Goal: Task Accomplishment & Management: Manage account settings

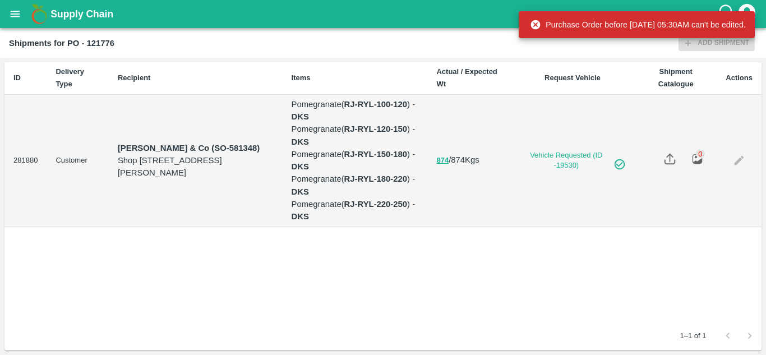
click at [16, 10] on icon "open drawer" at bounding box center [15, 14] width 12 height 12
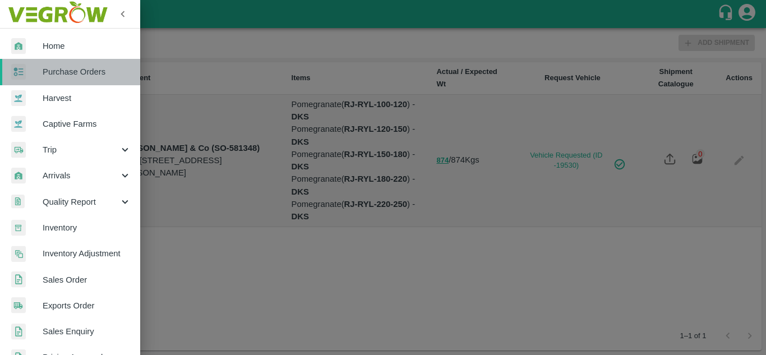
click at [73, 72] on span "Purchase Orders" at bounding box center [87, 72] width 89 height 12
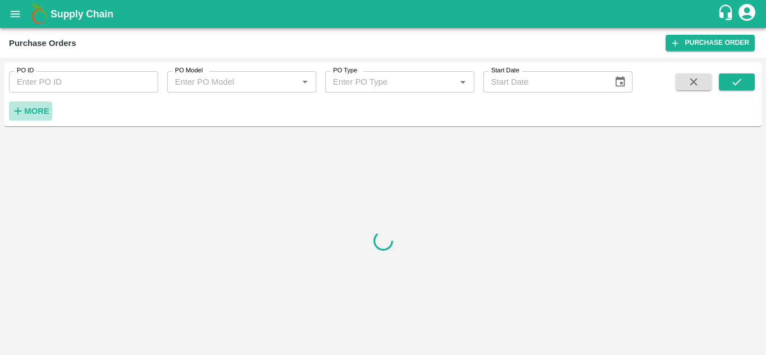
click at [36, 109] on strong "More" at bounding box center [36, 110] width 25 height 9
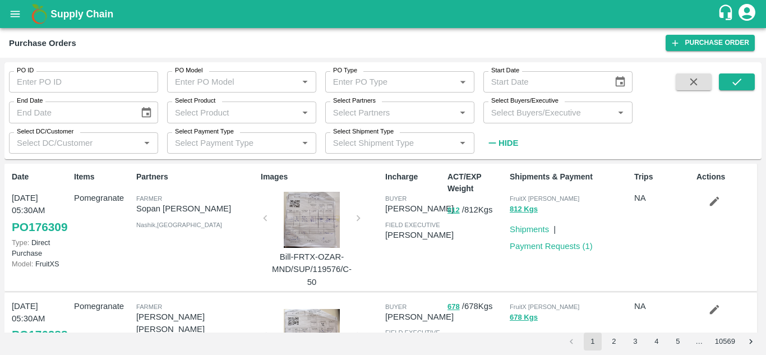
click at [517, 115] on input "Select Buyers/Executive" at bounding box center [549, 112] width 124 height 15
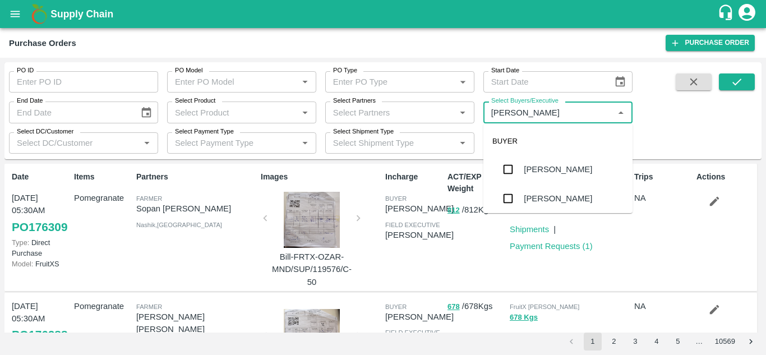
type input "Avinash"
click at [506, 204] on input "checkbox" at bounding box center [508, 198] width 22 height 22
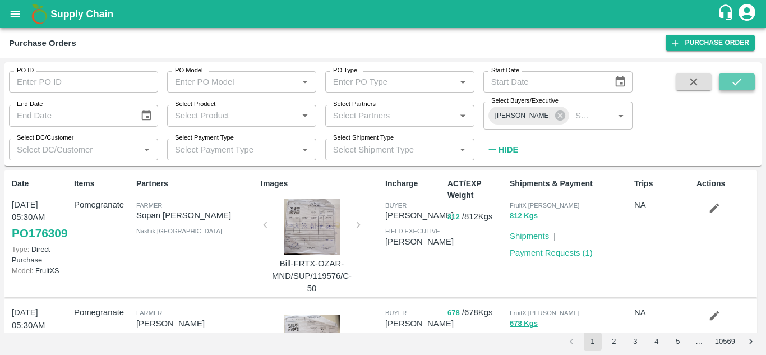
click at [745, 78] on button "submit" at bounding box center [737, 81] width 36 height 17
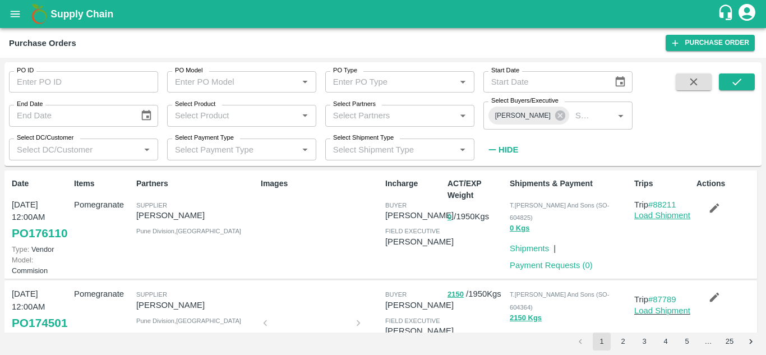
click at [651, 215] on link "Load Shipment" at bounding box center [662, 215] width 56 height 9
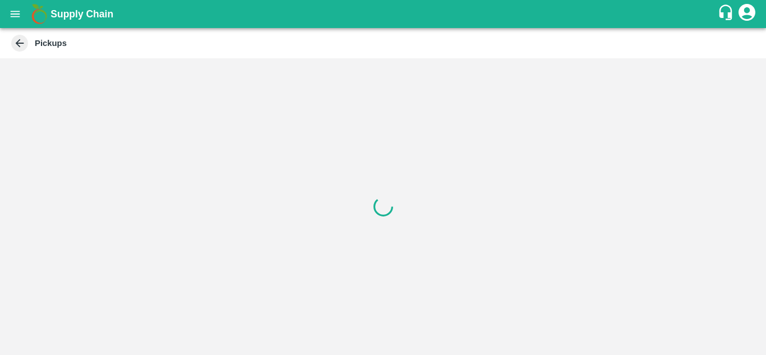
click at [18, 47] on icon at bounding box center [19, 43] width 12 height 12
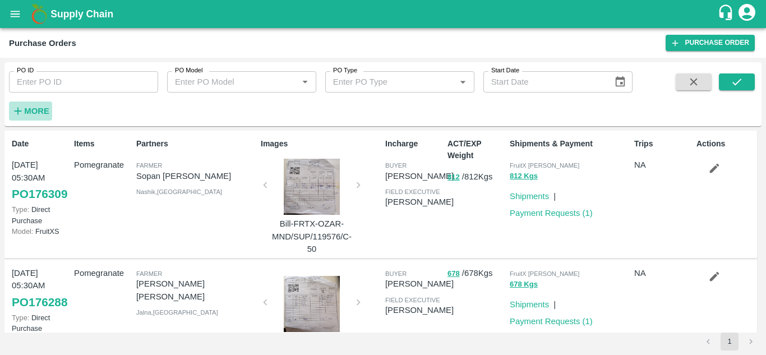
click at [32, 105] on h6 "More" at bounding box center [36, 111] width 25 height 15
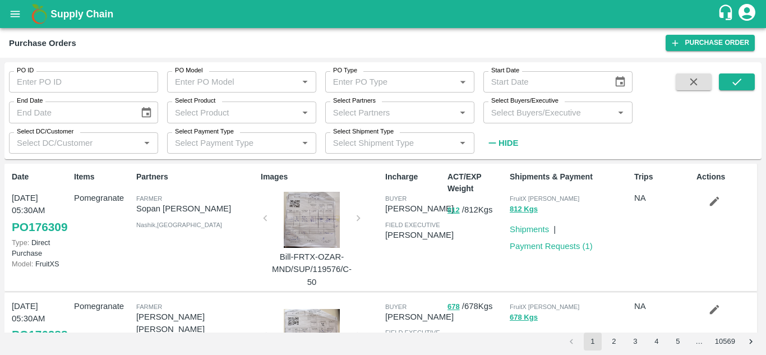
click at [508, 115] on input "Select Buyers/Executive" at bounding box center [549, 112] width 124 height 15
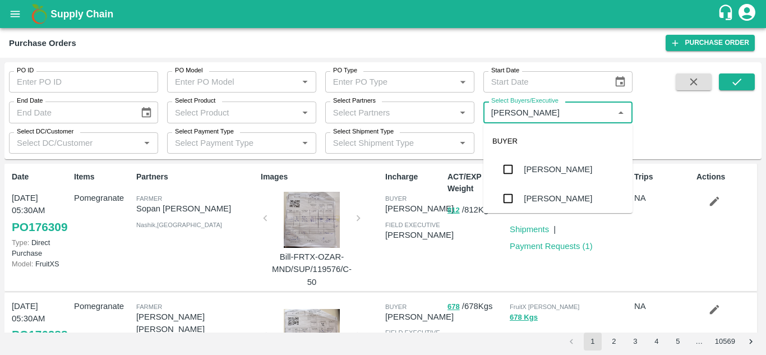
type input "Avinash"
click at [497, 198] on input "checkbox" at bounding box center [508, 198] width 22 height 22
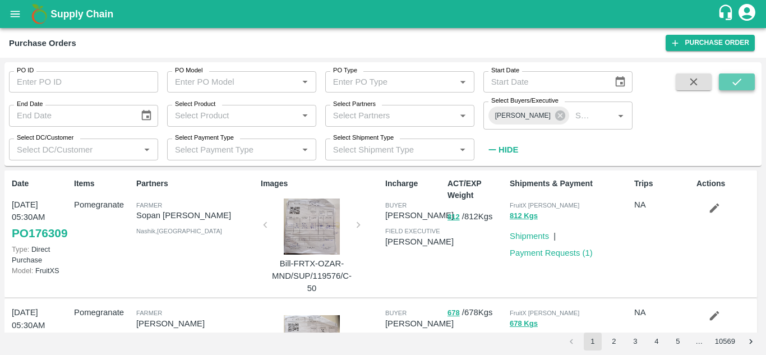
click at [729, 85] on button "submit" at bounding box center [737, 81] width 36 height 17
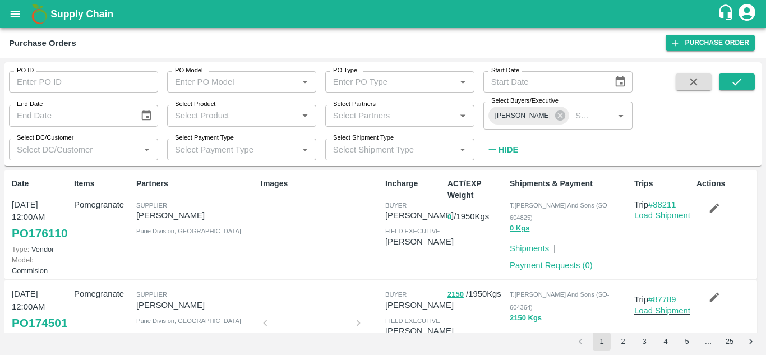
click at [668, 214] on link "Load Shipment" at bounding box center [662, 215] width 56 height 9
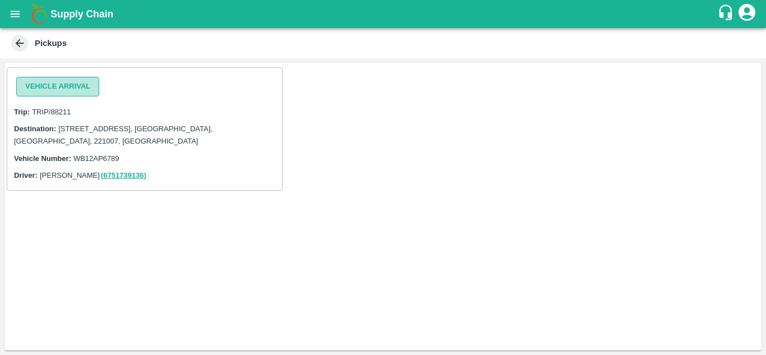
click at [50, 84] on button "Vehicle Arrival" at bounding box center [57, 87] width 83 height 20
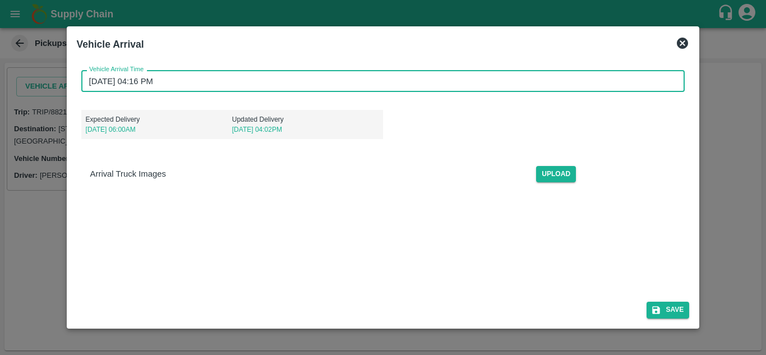
click at [91, 81] on input "15/09/2025 04:16 PM" at bounding box center [379, 80] width 596 height 21
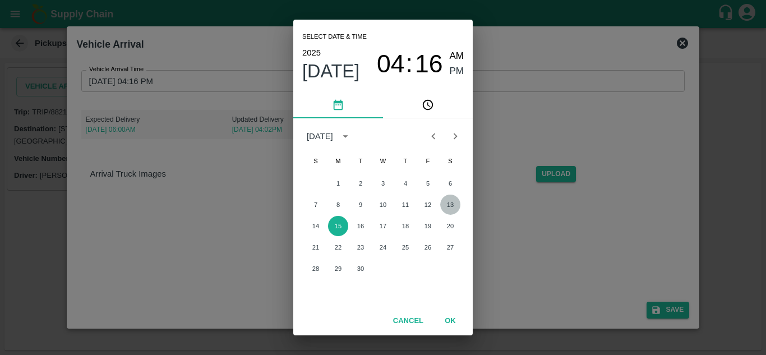
click at [454, 207] on button "13" at bounding box center [450, 204] width 20 height 20
type input "13/09/2025 04:16 PM"
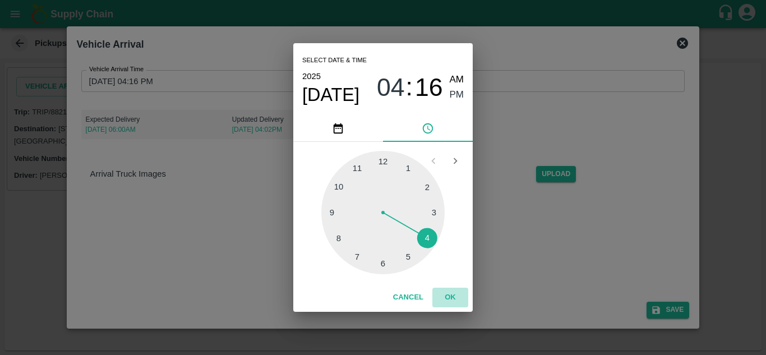
click at [448, 293] on button "OK" at bounding box center [450, 298] width 36 height 20
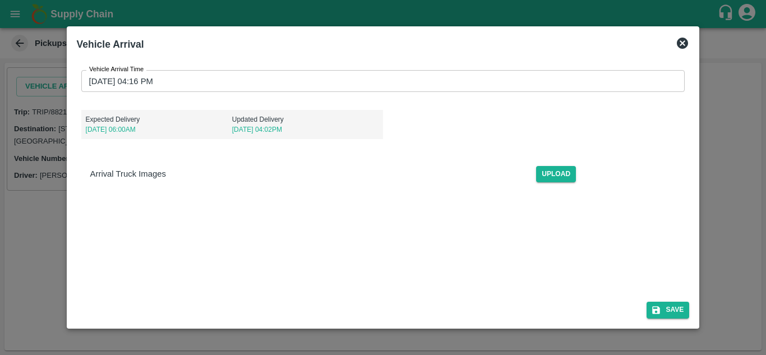
click at [372, 234] on div "Vehicle Arrival Time 13/09/2025 04:16 PM Vehicle Arrival Time Expected Delivery…" at bounding box center [383, 203] width 613 height 284
click at [669, 304] on button "Save" at bounding box center [667, 310] width 43 height 16
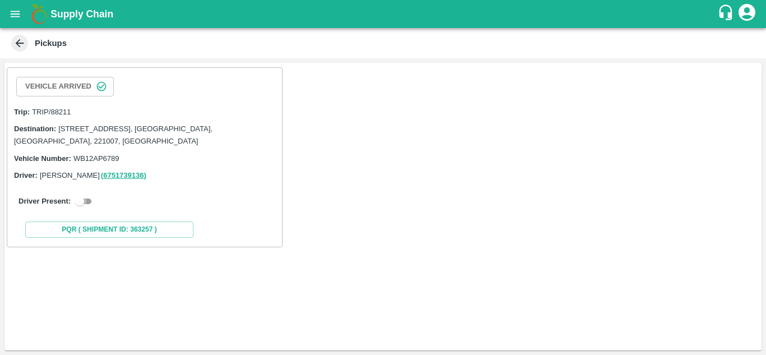
click at [89, 201] on input "checkbox" at bounding box center [79, 200] width 40 height 13
checkbox input "true"
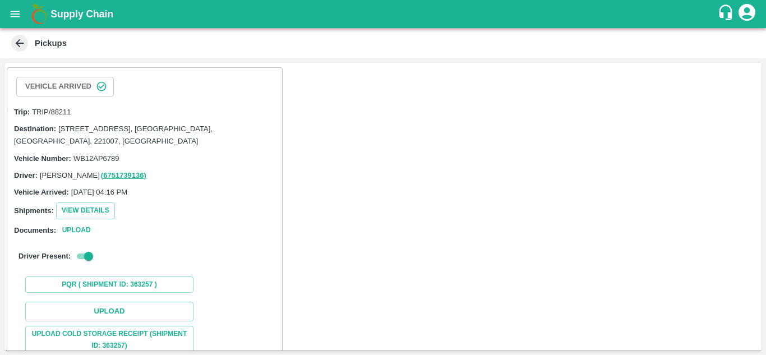
scroll to position [127, 0]
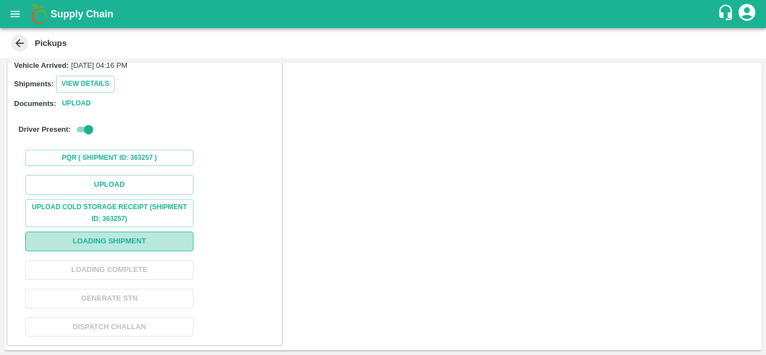
click at [127, 237] on button "Loading Shipment" at bounding box center [109, 241] width 168 height 20
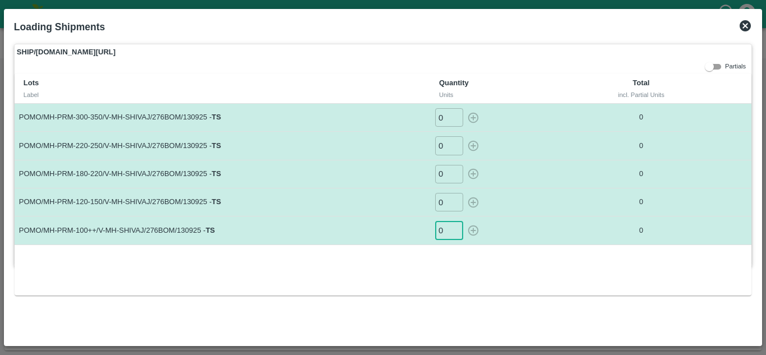
click at [442, 228] on input "0" at bounding box center [449, 230] width 28 height 18
type input "20"
click at [446, 208] on input "0" at bounding box center [449, 202] width 28 height 18
type input "35"
click at [446, 175] on input "0" at bounding box center [449, 174] width 28 height 18
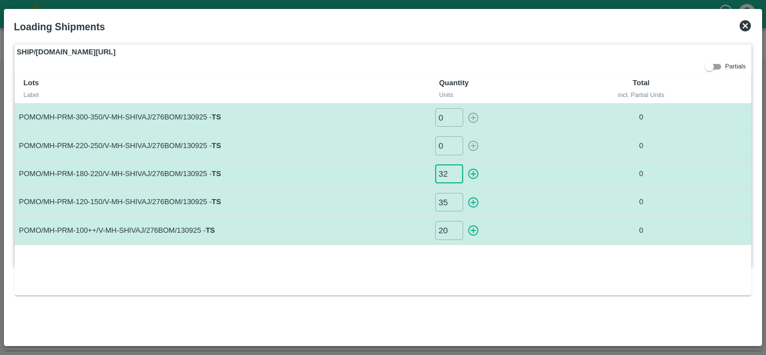
type input "32"
click at [443, 143] on input "0" at bounding box center [449, 145] width 28 height 18
type input "17"
click at [443, 118] on input "0" at bounding box center [449, 117] width 28 height 18
type input "9"
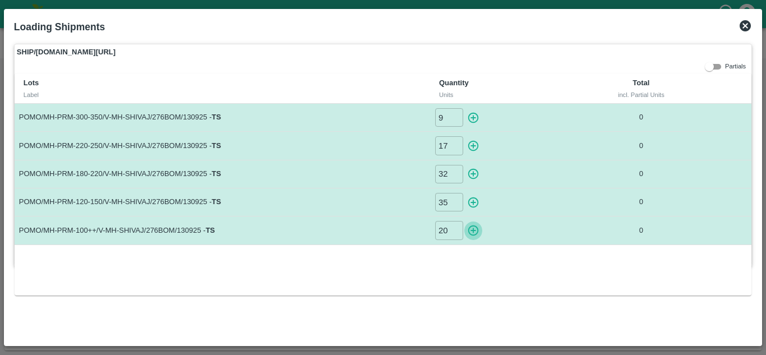
click at [474, 231] on icon "button" at bounding box center [473, 230] width 11 height 11
type input "0"
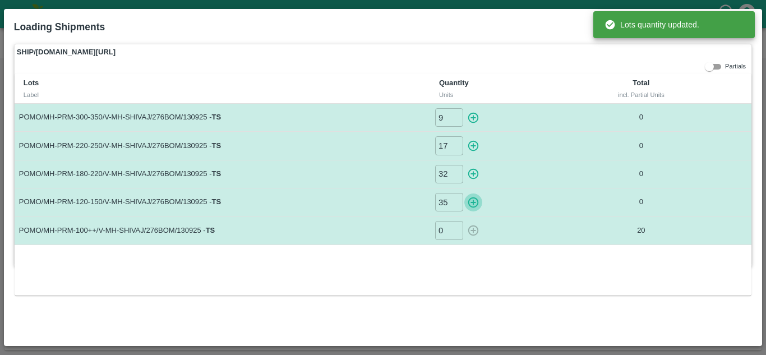
click at [472, 201] on icon "button" at bounding box center [473, 202] width 12 height 12
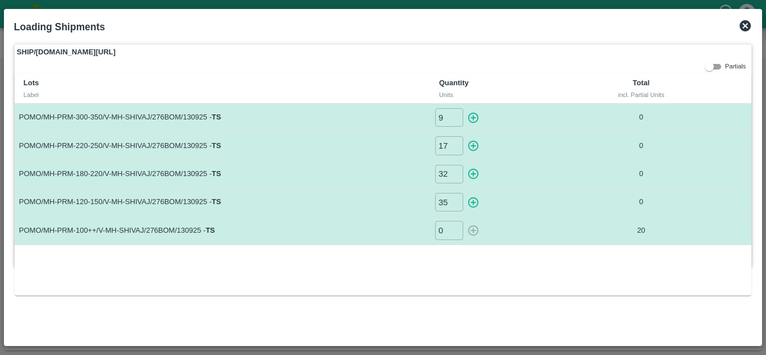
type input "0"
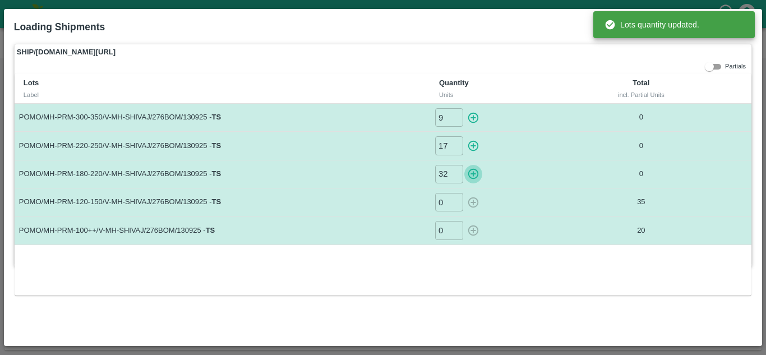
click at [472, 174] on icon "button" at bounding box center [473, 174] width 11 height 11
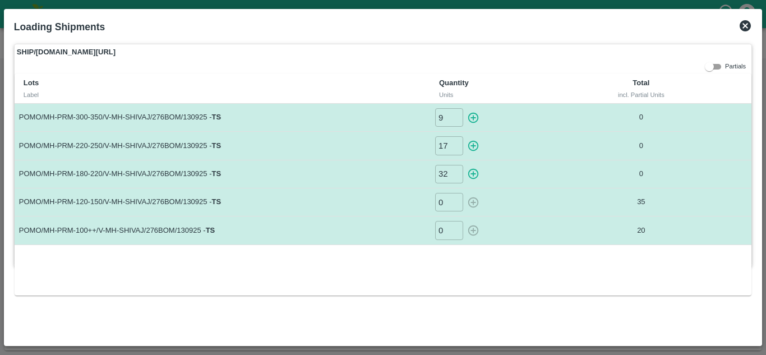
type input "0"
click at [471, 146] on icon "button" at bounding box center [473, 146] width 11 height 11
type input "0"
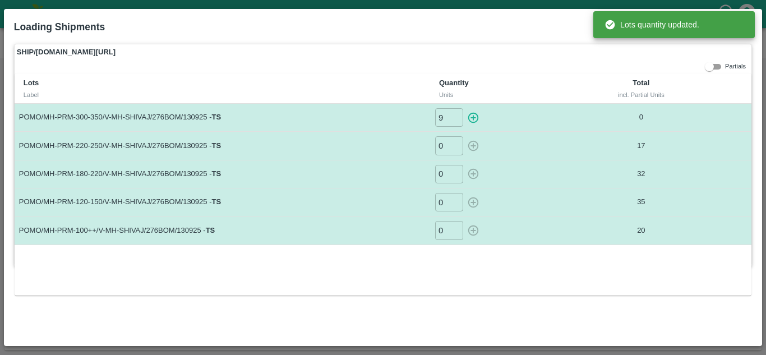
click at [474, 121] on icon "button" at bounding box center [473, 118] width 12 height 12
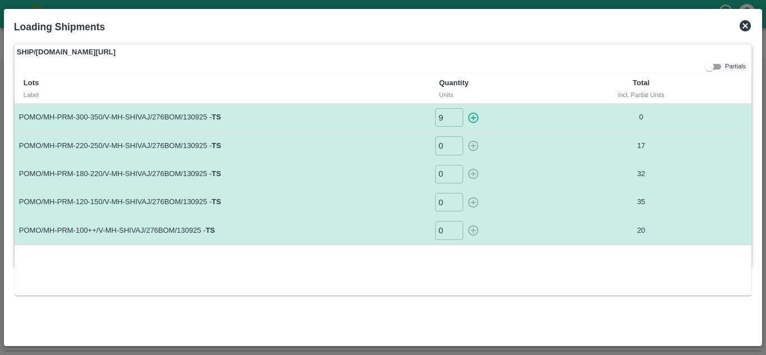
type input "0"
click at [743, 24] on icon at bounding box center [744, 25] width 13 height 13
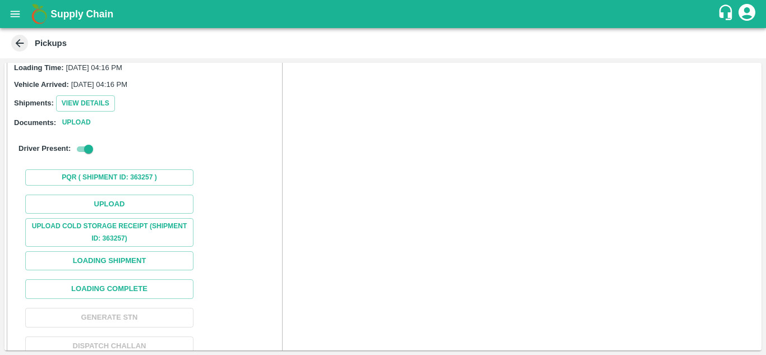
scroll to position [144, 0]
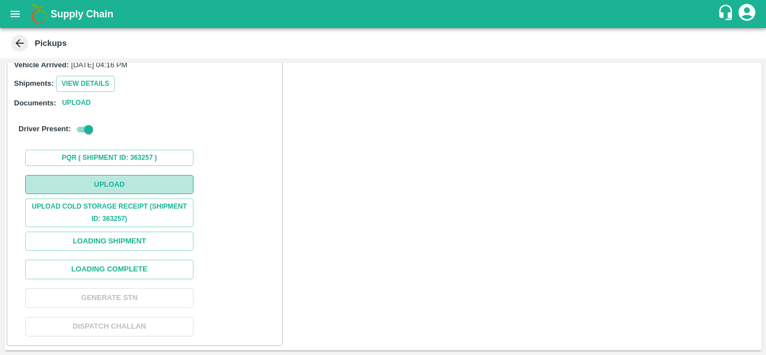
click at [113, 184] on button "Upload" at bounding box center [109, 185] width 168 height 20
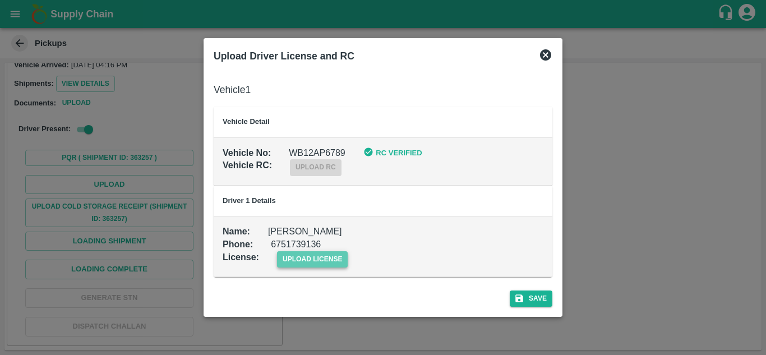
click at [311, 262] on span "upload license" at bounding box center [312, 259] width 71 height 16
click at [0, 0] on input "upload license" at bounding box center [0, 0] width 0 height 0
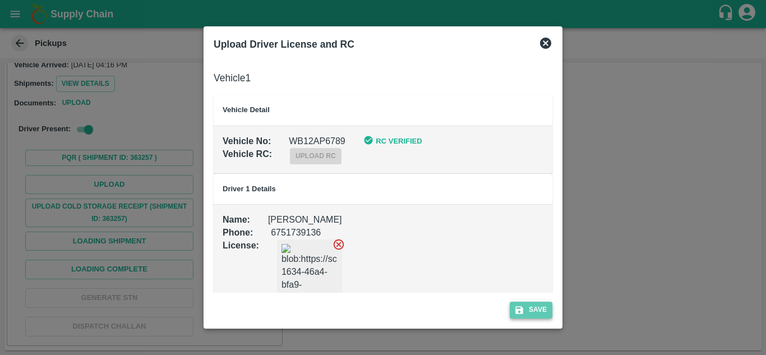
click at [519, 307] on icon "submit" at bounding box center [519, 310] width 8 height 8
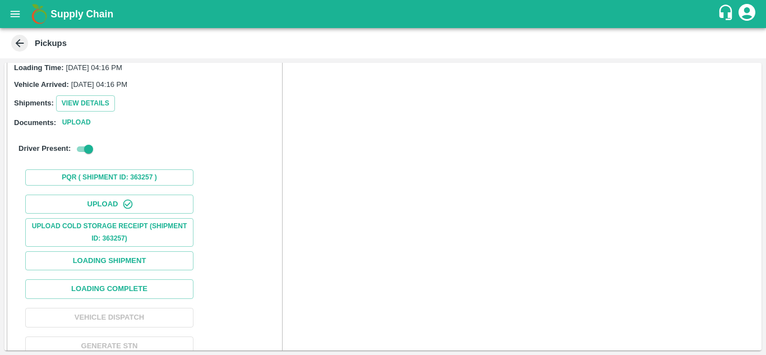
scroll to position [173, 0]
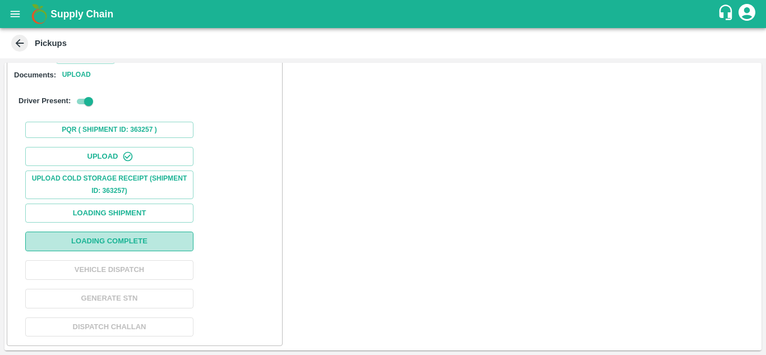
click at [119, 242] on button "Loading Complete" at bounding box center [109, 241] width 168 height 20
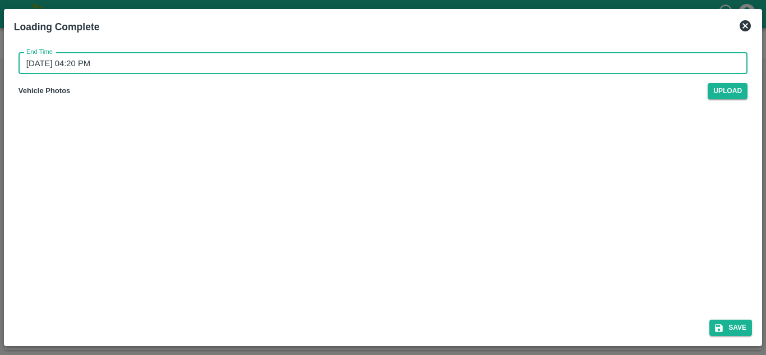
click at [30, 66] on input "15/09/2025 04:20 PM" at bounding box center [378, 63] width 721 height 21
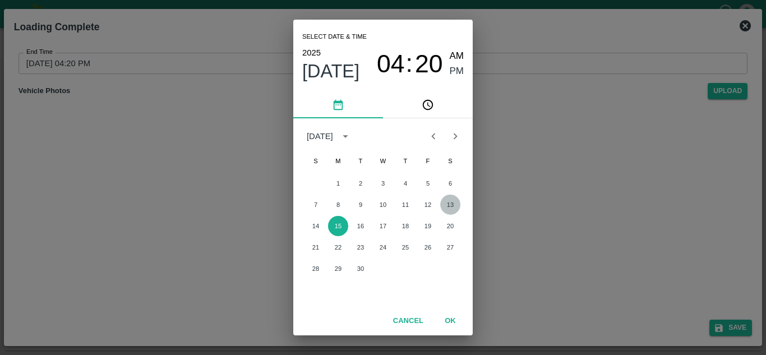
click at [448, 201] on button "13" at bounding box center [450, 204] width 20 height 20
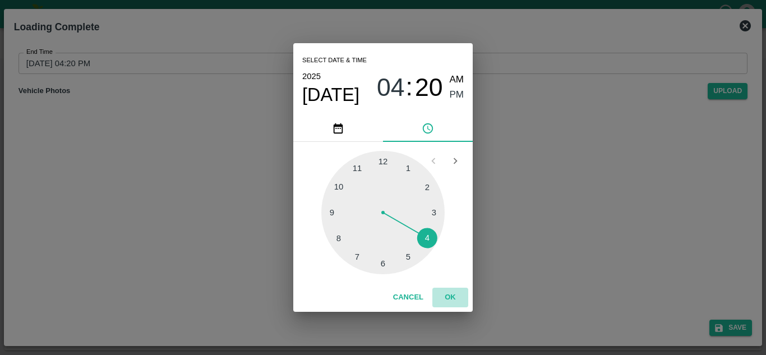
click at [456, 304] on button "OK" at bounding box center [450, 298] width 36 height 20
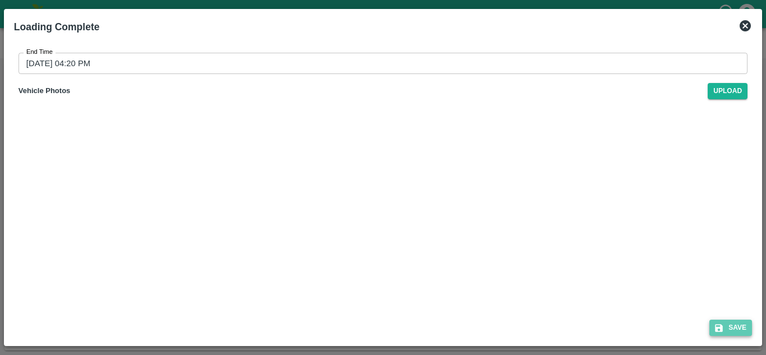
click at [732, 327] on button "Save" at bounding box center [730, 327] width 43 height 16
type input "15/09/2025 04:20 PM"
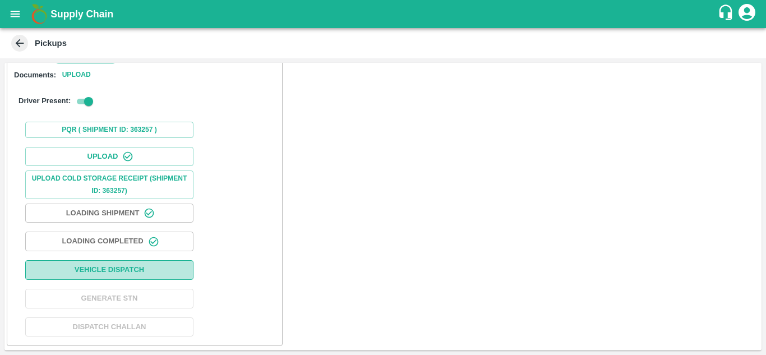
click at [104, 270] on button "Vehicle Dispatch" at bounding box center [109, 270] width 168 height 20
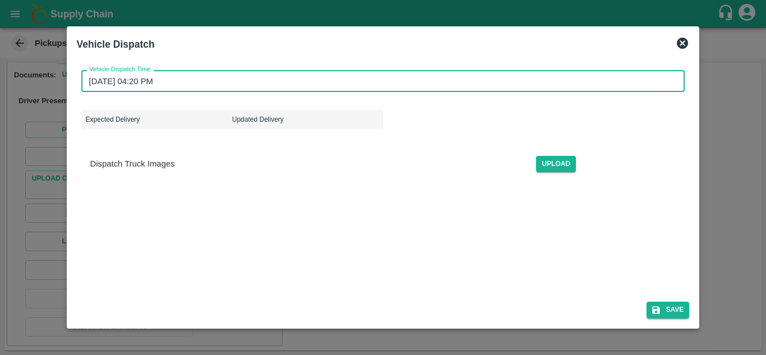
click at [96, 82] on input "15/09/2025 04:20 PM" at bounding box center [379, 80] width 596 height 21
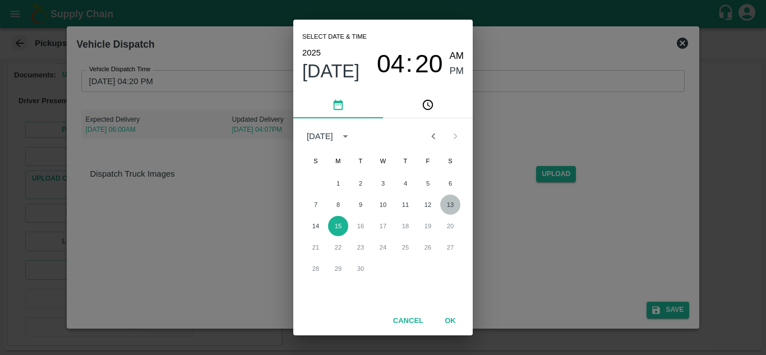
click at [447, 201] on button "13" at bounding box center [450, 204] width 20 height 20
type input "13/09/2025 04:20 PM"
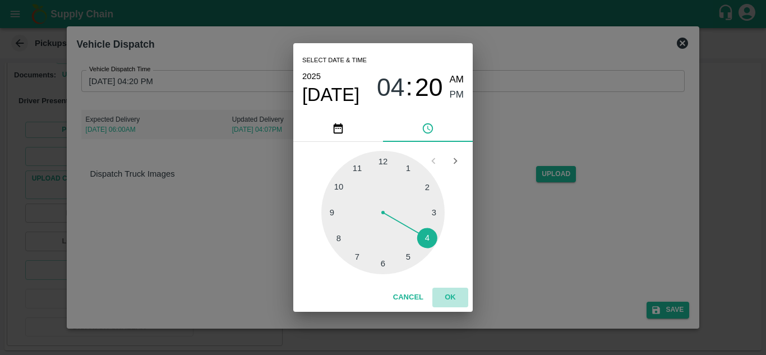
click at [453, 295] on button "OK" at bounding box center [450, 298] width 36 height 20
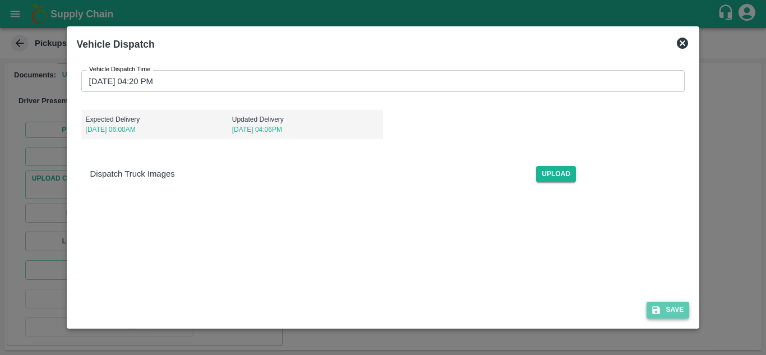
click at [674, 311] on button "Save" at bounding box center [667, 310] width 43 height 16
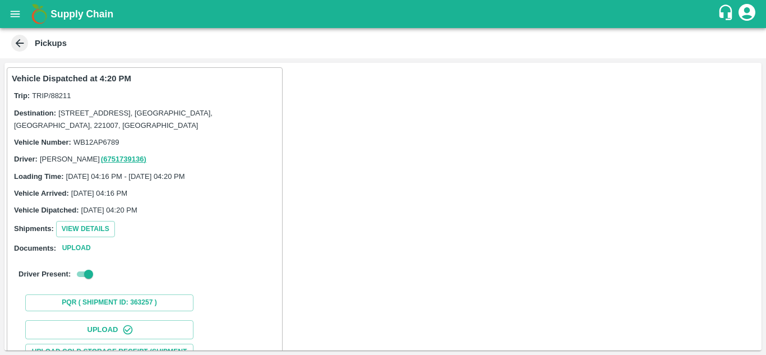
scroll to position [173, 0]
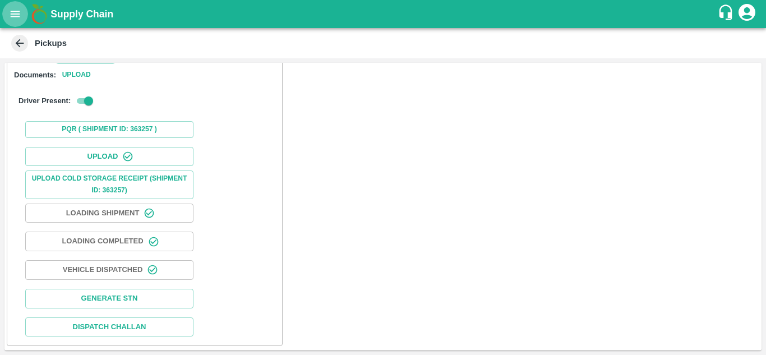
click at [15, 13] on icon "open drawer" at bounding box center [15, 14] width 12 height 12
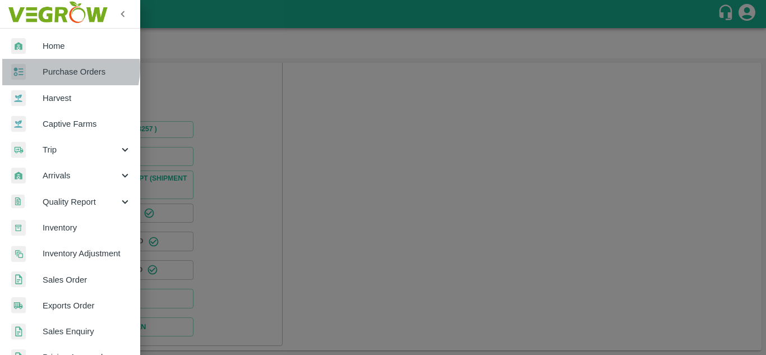
click at [54, 68] on span "Purchase Orders" at bounding box center [87, 72] width 89 height 12
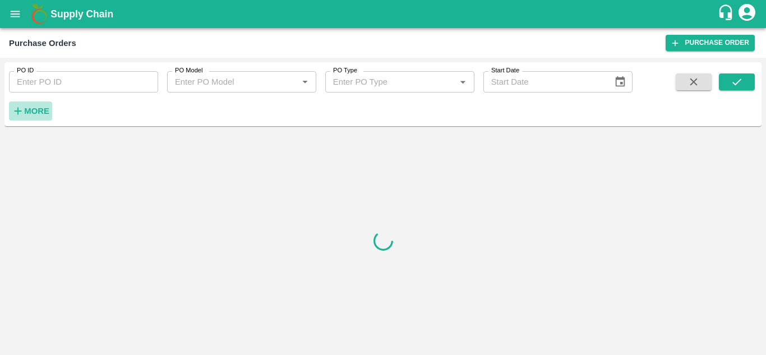
click at [40, 109] on strong "More" at bounding box center [36, 110] width 25 height 9
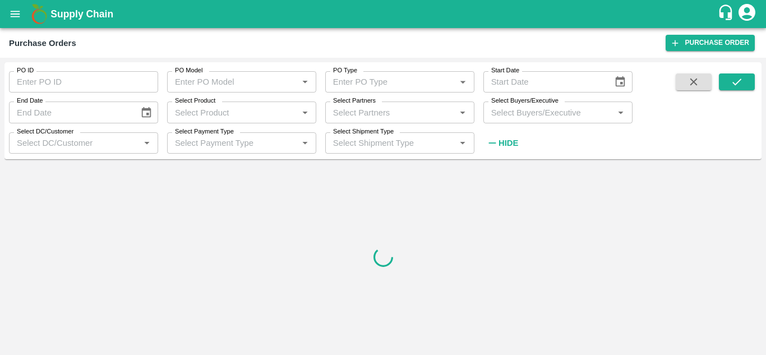
click at [508, 110] on input "Select Buyers/Executive" at bounding box center [549, 112] width 124 height 15
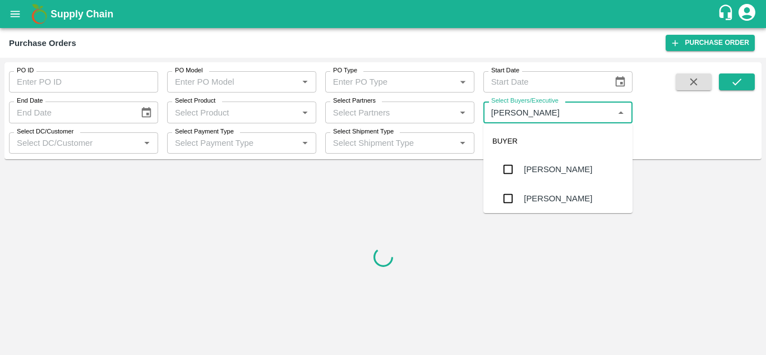
type input "[PERSON_NAME]"
click at [504, 198] on input "checkbox" at bounding box center [508, 198] width 22 height 22
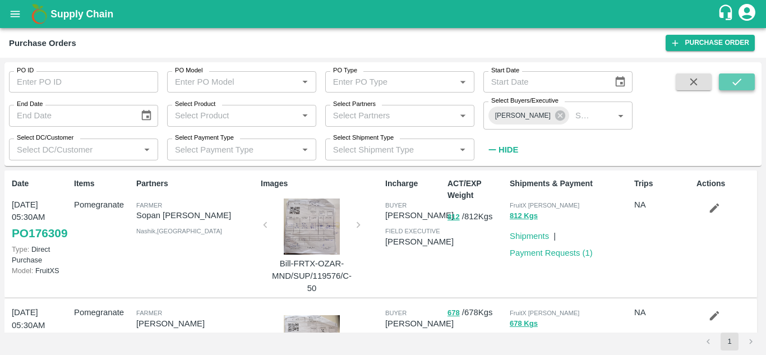
click at [739, 82] on icon "submit" at bounding box center [736, 82] width 12 height 12
